Goal: Contribute content: Add original content to the website for others to see

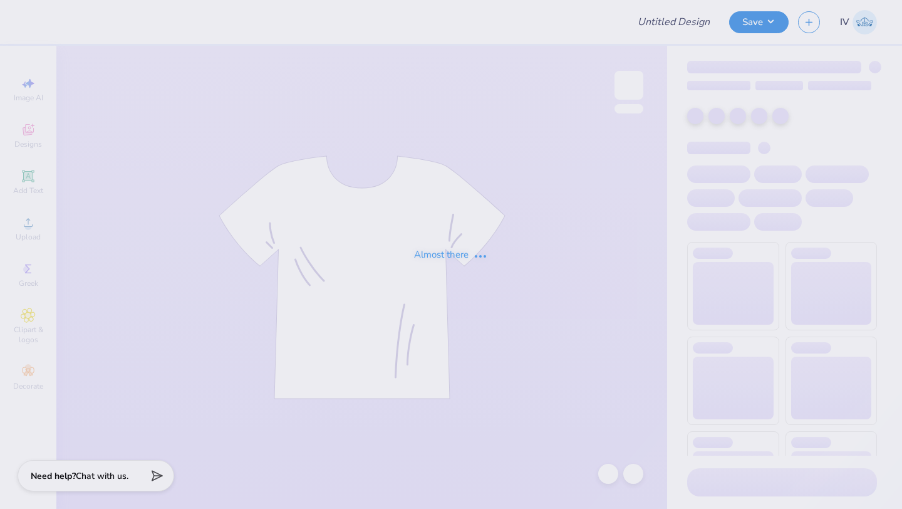
type input "xc real alt"
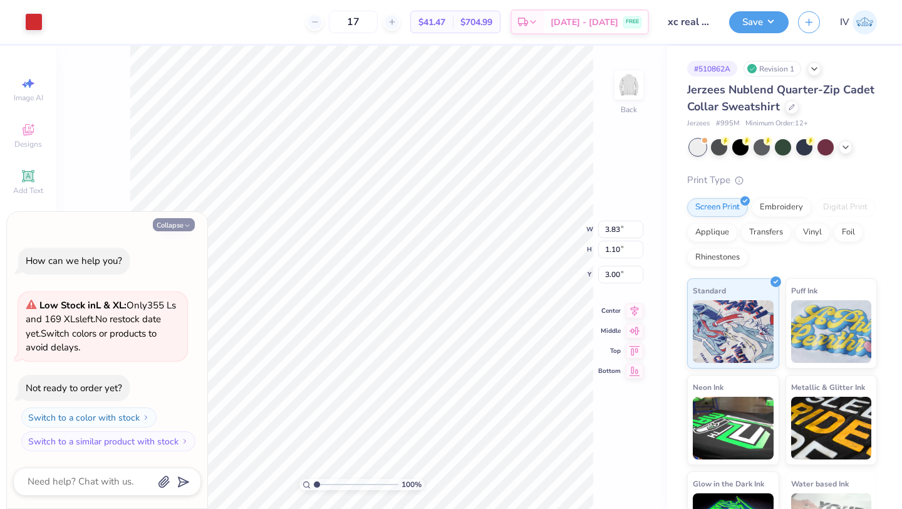
click at [166, 225] on button "Collapse" at bounding box center [174, 224] width 42 height 13
type textarea "x"
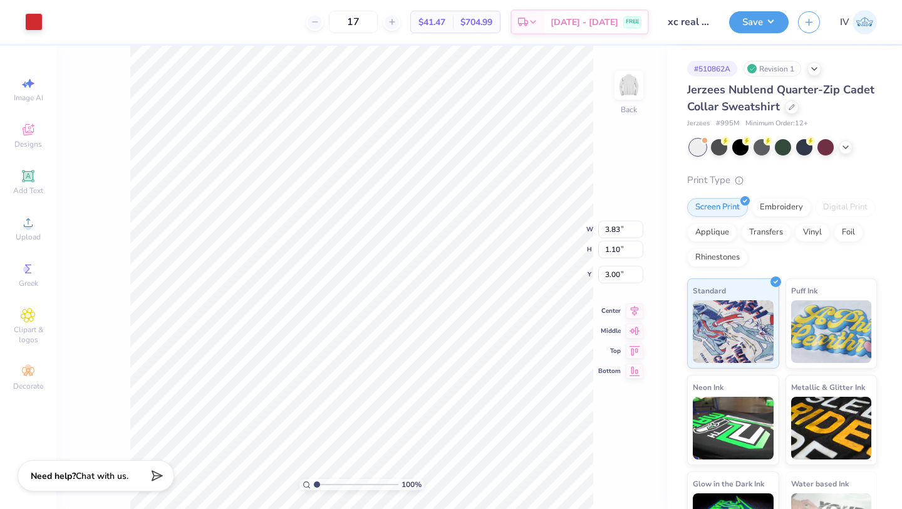
type input "6.95"
type input "7.55"
type input "2.16"
type input "5.89"
click at [635, 299] on icon at bounding box center [635, 299] width 8 height 11
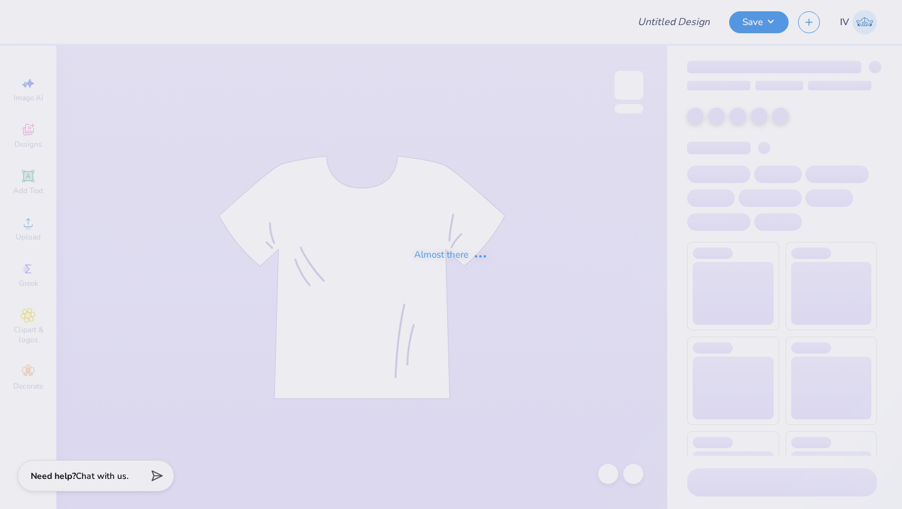
type input "xc real alt"
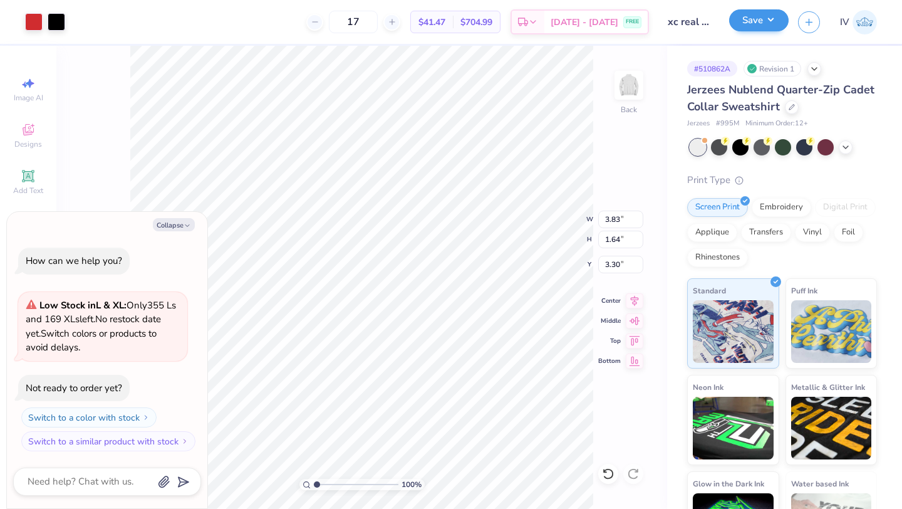
click at [767, 21] on button "Save" at bounding box center [759, 20] width 60 height 22
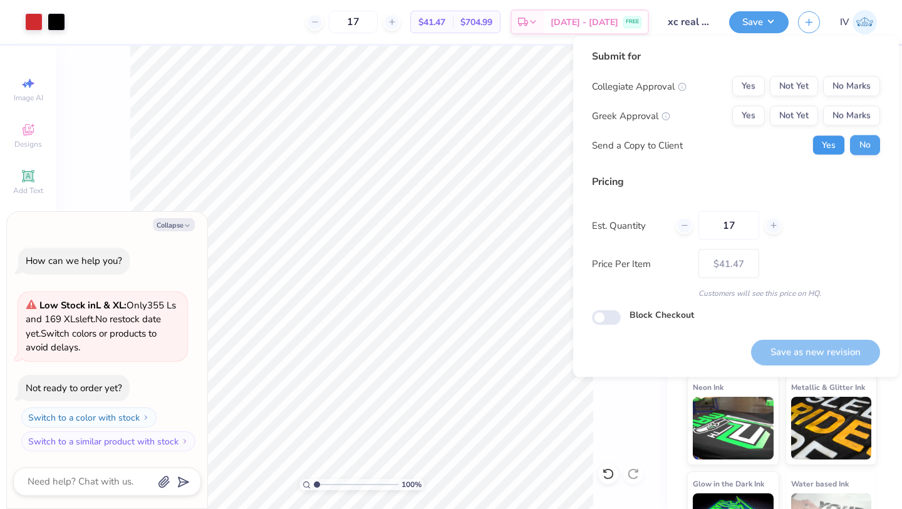
click at [819, 152] on button "Yes" at bounding box center [829, 145] width 33 height 20
type textarea "x"
click at [748, 80] on button "Yes" at bounding box center [748, 86] width 33 height 20
click at [854, 117] on button "No Marks" at bounding box center [851, 116] width 57 height 20
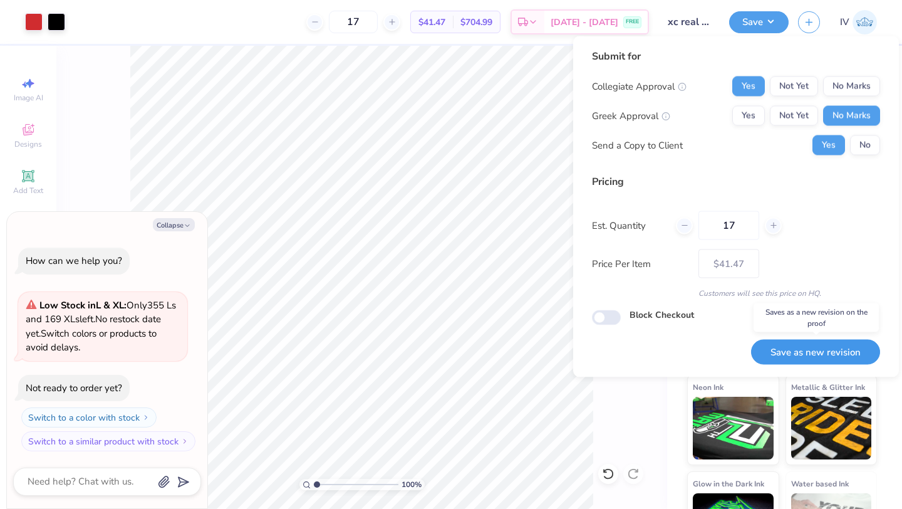
click at [806, 353] on button "Save as new revision" at bounding box center [815, 352] width 129 height 26
type input "$41.47"
type textarea "x"
